Goal: Navigation & Orientation: Find specific page/section

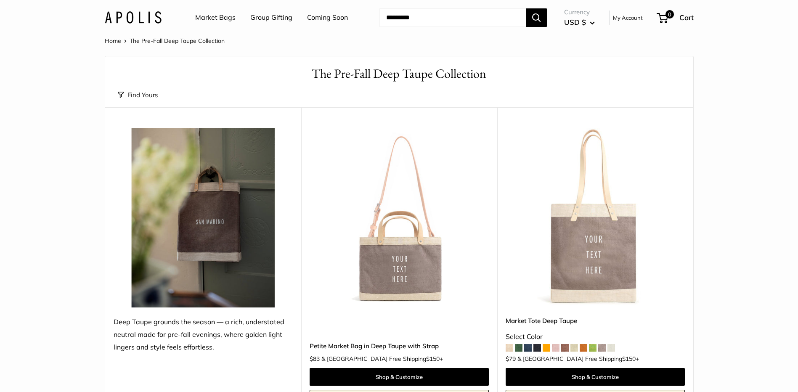
click at [137, 17] on img at bounding box center [133, 17] width 57 height 12
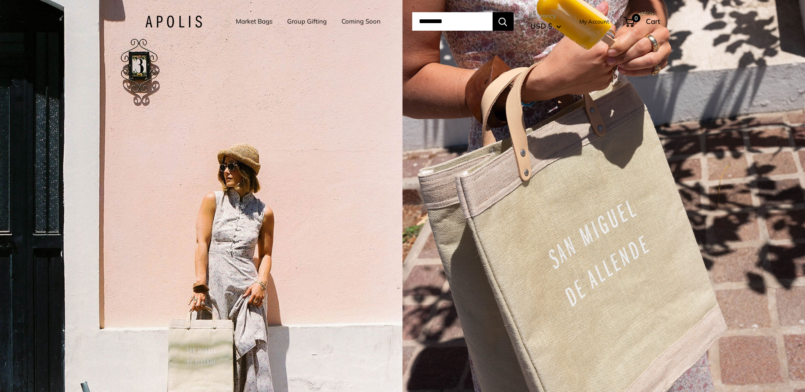
click at [236, 20] on link "Market Bags" at bounding box center [254, 22] width 37 height 12
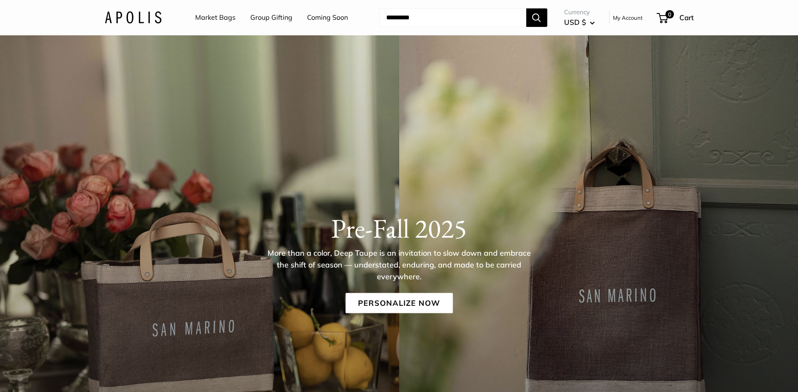
click at [144, 10] on div "Market Bags Group Gifting Coming Soon Need help? Text Us: 20919 [EMAIL_ADDRESS]…" at bounding box center [399, 17] width 589 height 27
click at [144, 18] on img at bounding box center [133, 17] width 57 height 12
